Goal: Obtain resource: Download file/media

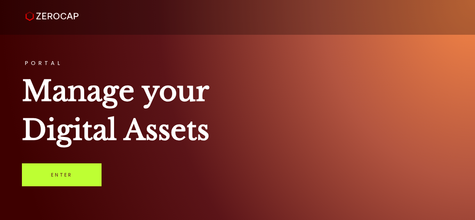
click at [62, 174] on link "Enter" at bounding box center [62, 174] width 80 height 23
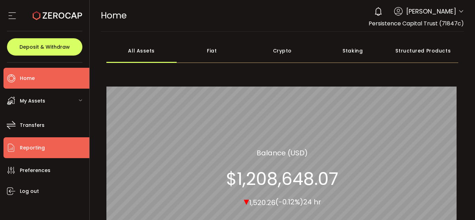
click at [42, 141] on li "Reporting" at bounding box center [46, 147] width 86 height 21
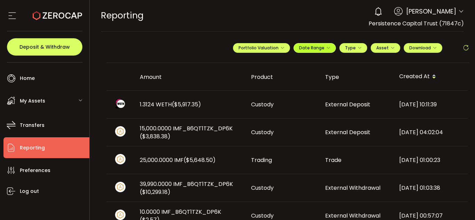
click at [326, 49] on icon "button" at bounding box center [328, 48] width 4 height 4
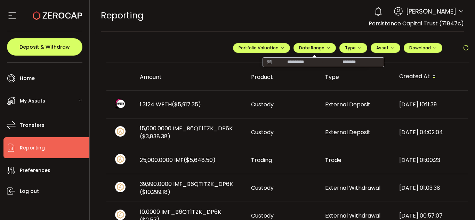
click at [291, 63] on input at bounding box center [295, 62] width 44 height 7
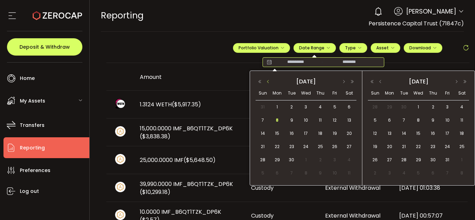
click at [269, 84] on button "button" at bounding box center [268, 81] width 8 height 5
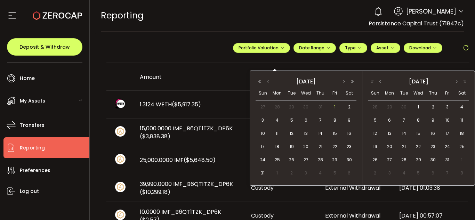
click at [334, 107] on span "1" at bounding box center [334, 107] width 8 height 8
click at [262, 174] on span "31" at bounding box center [263, 173] width 8 height 8
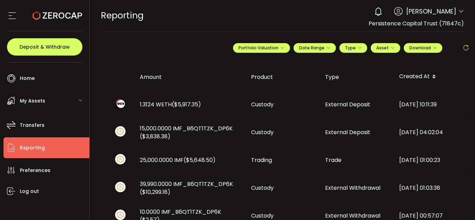
click at [440, 47] on div "**********" at bounding box center [351, 50] width 236 height 21
click at [436, 46] on button "Download" at bounding box center [422, 48] width 39 height 10
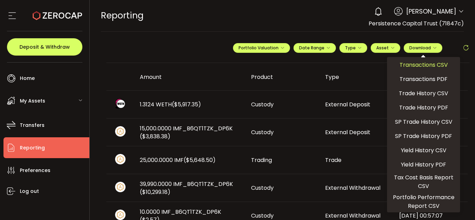
click at [432, 65] on span "Transactions CSV" at bounding box center [423, 64] width 48 height 9
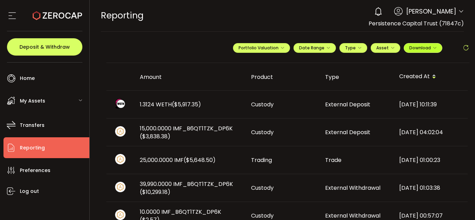
click at [421, 49] on span "Download" at bounding box center [422, 48] width 27 height 6
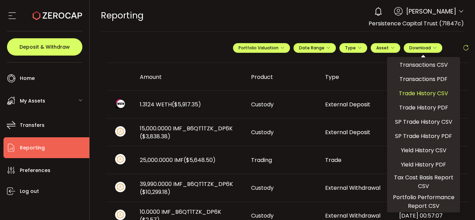
click at [424, 92] on span "Trade History CSV" at bounding box center [423, 93] width 49 height 9
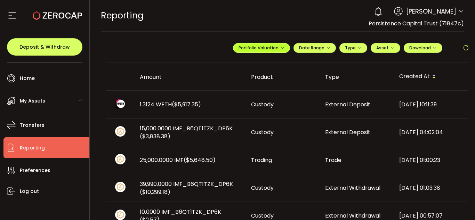
click at [280, 49] on icon "button" at bounding box center [282, 48] width 4 height 4
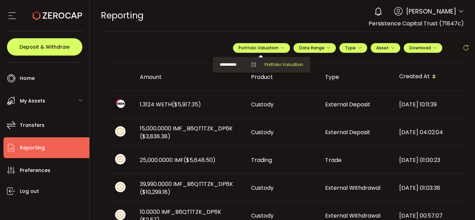
click at [272, 67] on span "Portfolio Valuation" at bounding box center [283, 65] width 39 height 6
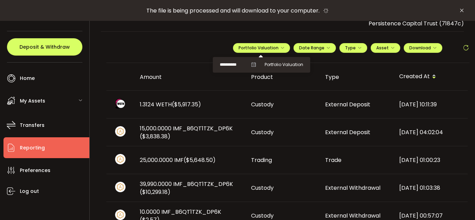
click at [232, 66] on input "**********" at bounding box center [234, 64] width 28 height 9
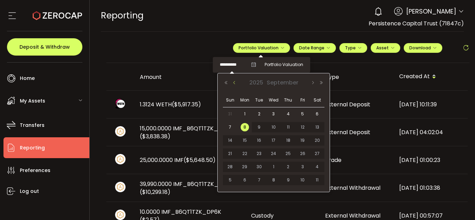
click at [235, 83] on button "Previous Month" at bounding box center [234, 82] width 8 height 5
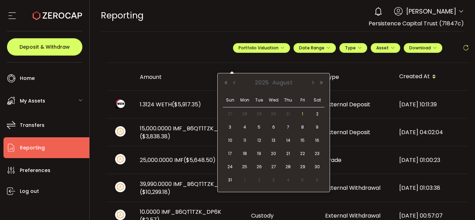
click at [303, 113] on span "1" at bounding box center [302, 114] width 8 height 8
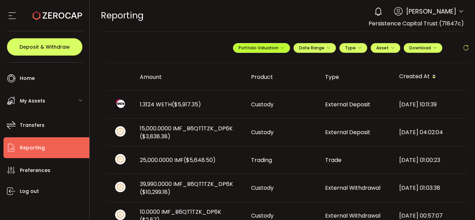
click at [281, 46] on icon "button" at bounding box center [282, 48] width 4 height 4
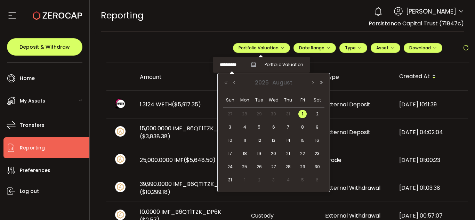
click at [226, 66] on input "**********" at bounding box center [234, 64] width 28 height 9
click at [231, 180] on span "31" at bounding box center [230, 180] width 8 height 8
type input "**********"
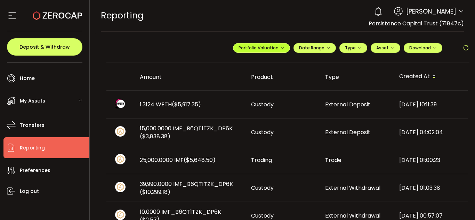
click at [271, 48] on span "Portfolio Valuation" at bounding box center [261, 48] width 46 height 6
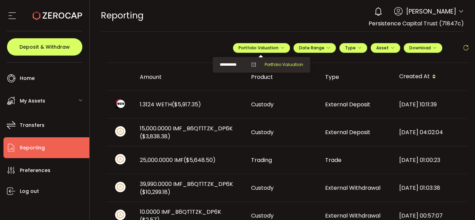
click at [272, 62] on span "Portfolio Valuation" at bounding box center [283, 65] width 39 height 6
